Goal: Task Accomplishment & Management: Manage account settings

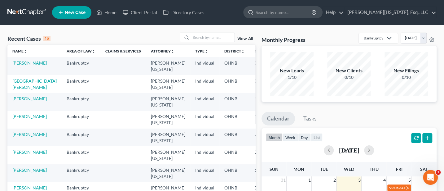
click at [298, 15] on input "search" at bounding box center [284, 12] width 57 height 11
type input "Woodland"
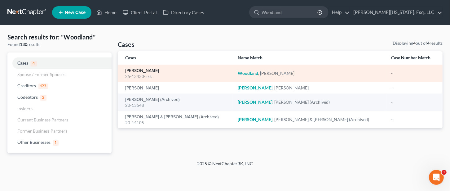
click at [142, 70] on link "[PERSON_NAME]" at bounding box center [142, 70] width 34 height 4
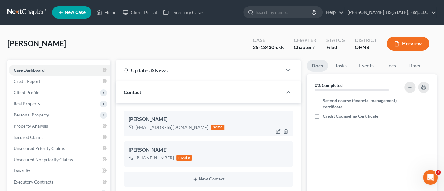
click at [155, 127] on div "[EMAIL_ADDRESS][DOMAIN_NAME]" at bounding box center [171, 127] width 73 height 6
copy div "[EMAIL_ADDRESS][DOMAIN_NAME]"
click at [278, 132] on icon "button" at bounding box center [278, 131] width 5 height 5
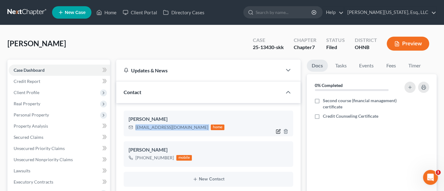
select select "0"
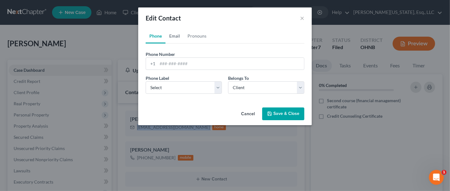
click at [179, 37] on link "Email" at bounding box center [174, 36] width 18 height 15
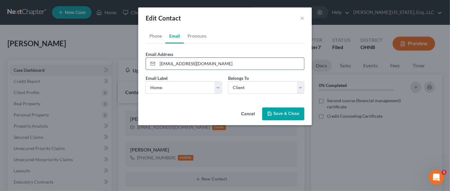
click at [187, 62] on input "[EMAIL_ADDRESS][DOMAIN_NAME]" at bounding box center [230, 64] width 147 height 12
type input "[EMAIL_ADDRESS][DOMAIN_NAME]"
click at [285, 114] on button "Save & Close" at bounding box center [283, 113] width 42 height 13
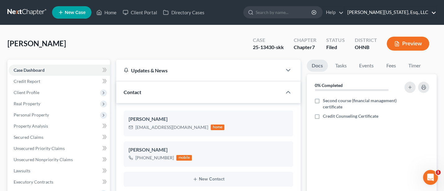
click at [389, 11] on link "[PERSON_NAME][US_STATE], Esq., LLC" at bounding box center [390, 12] width 92 height 11
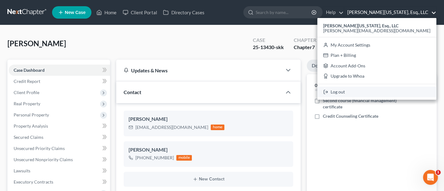
click at [388, 89] on link "Log out" at bounding box center [376, 91] width 119 height 11
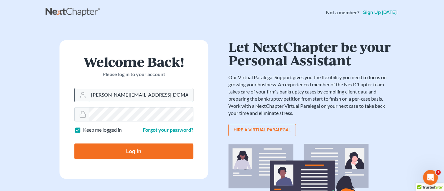
click at [170, 92] on input "Jann@jwashingtonlaw.com" at bounding box center [141, 95] width 104 height 14
type input "Jann@cozmyklaw.com"
click at [139, 149] on input "Log In" at bounding box center [133, 150] width 119 height 15
type input "Thinking..."
